Goal: Find contact information: Find contact information

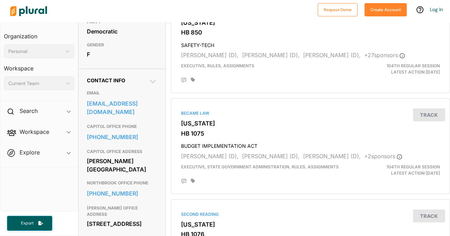
scroll to position [186, 0]
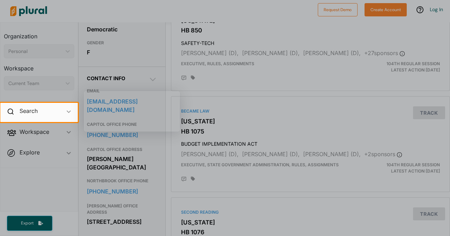
click at [217, 168] on div at bounding box center [225, 179] width 450 height 114
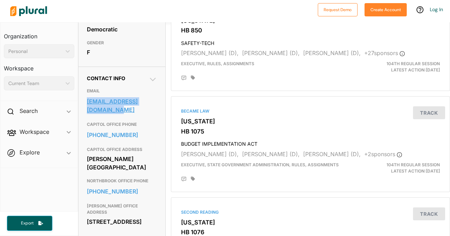
copy link "info@staterepkatzmuhl.com"
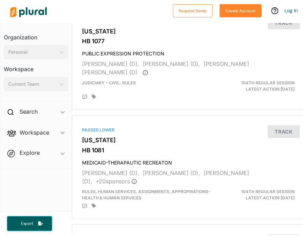
scroll to position [0, 0]
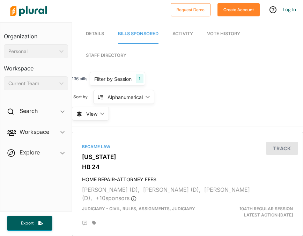
drag, startPoint x: 92, startPoint y: 99, endPoint x: 53, endPoint y: 4, distance: 103.1
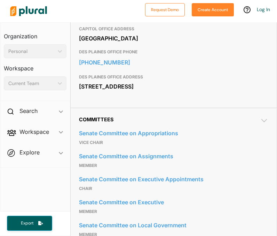
scroll to position [349, 0]
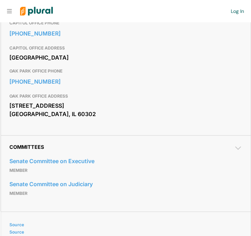
scroll to position [328, 0]
